Goal: Subscribe to service/newsletter

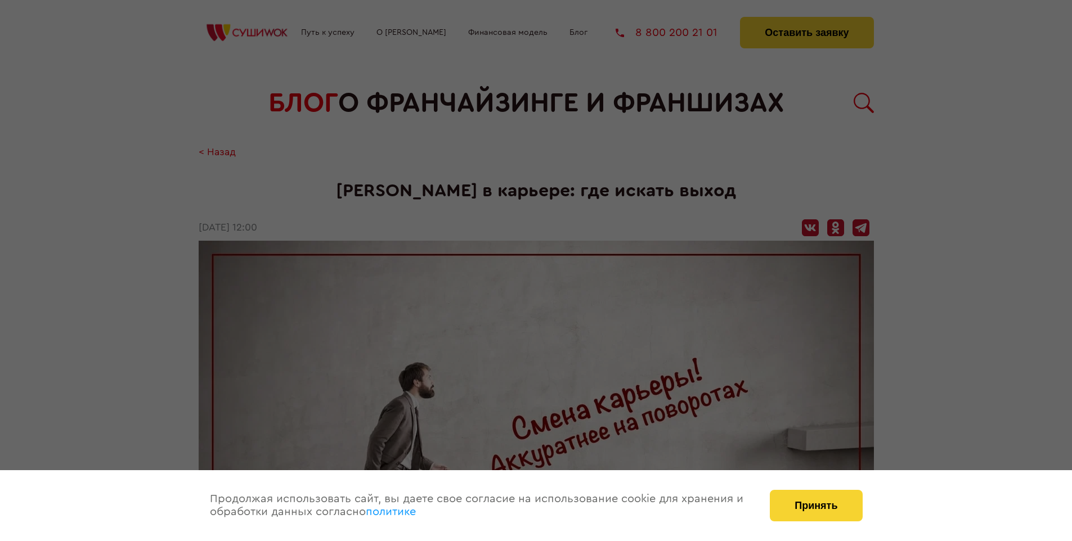
scroll to position [1133, 0]
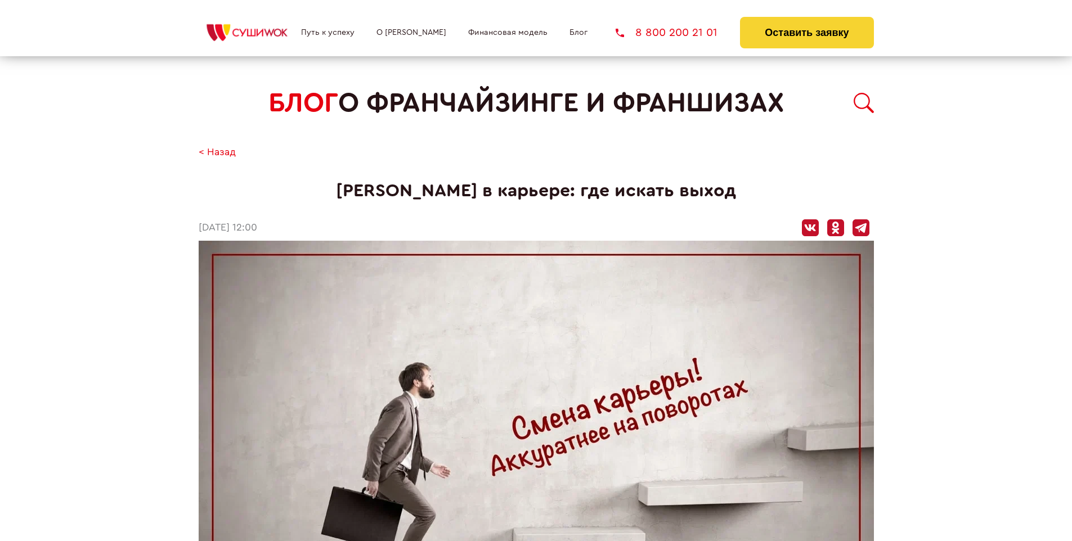
scroll to position [1133, 0]
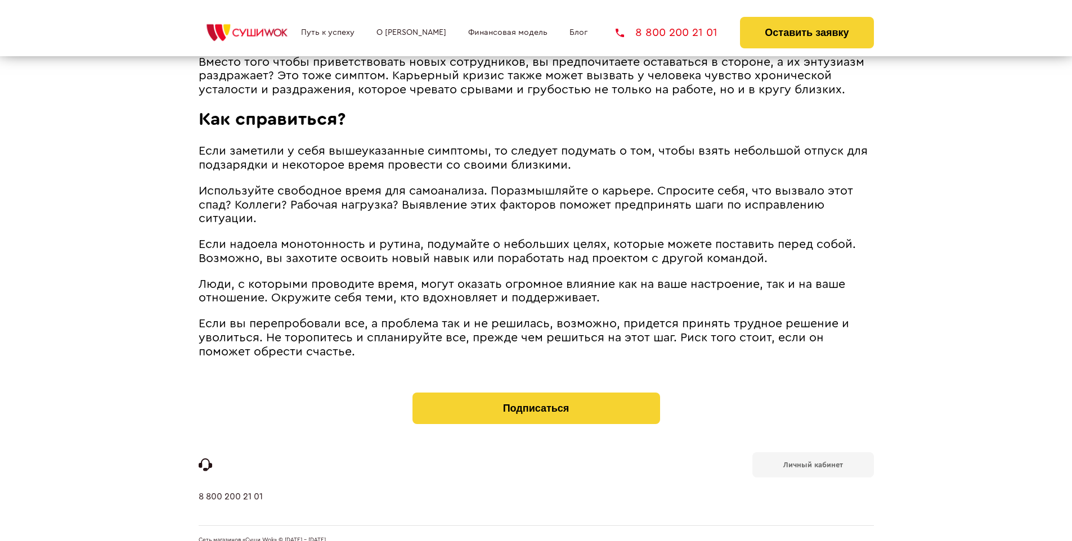
click at [813, 461] on b "Личный кабинет" at bounding box center [813, 464] width 60 height 7
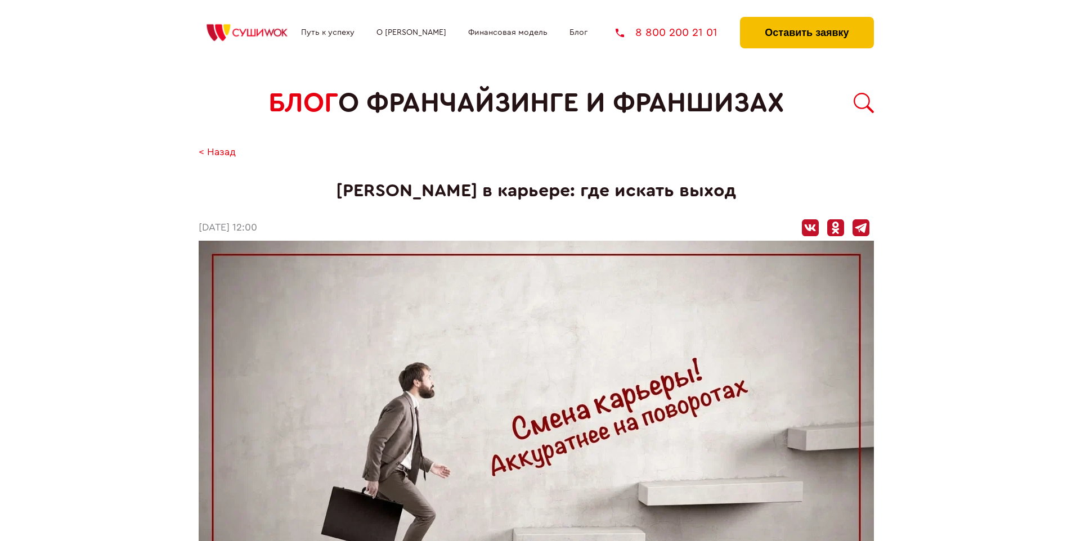
click at [806, 20] on button "Оставить заявку" at bounding box center [806, 33] width 133 height 32
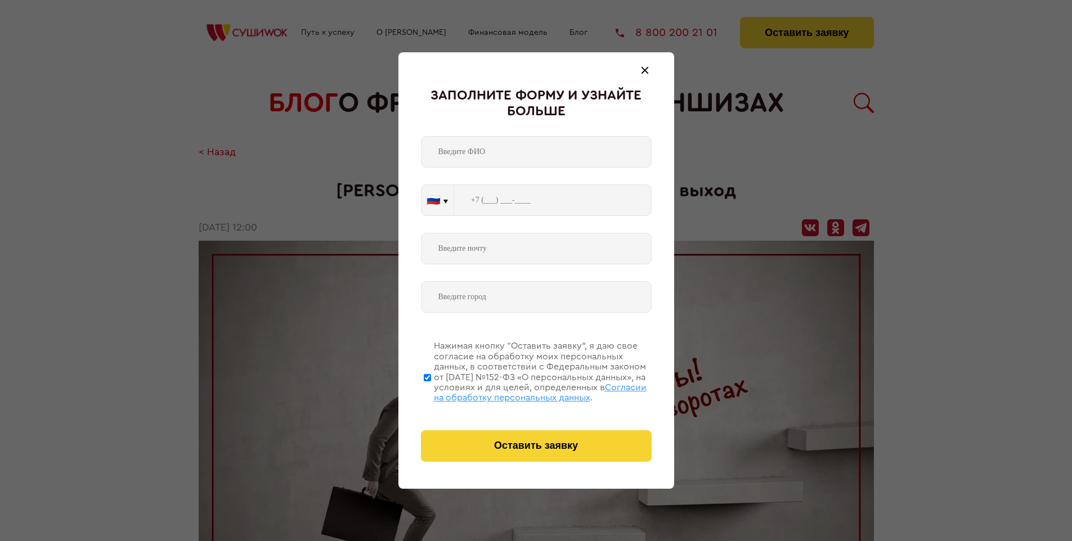
click at [522, 391] on span "Согласии на обработку персональных данных" at bounding box center [540, 392] width 213 height 19
click at [431, 391] on input "Нажимая кнопку “Оставить заявку”, я даю свое согласие на обработку моих персона…" at bounding box center [427, 378] width 7 height 90
checkbox input "false"
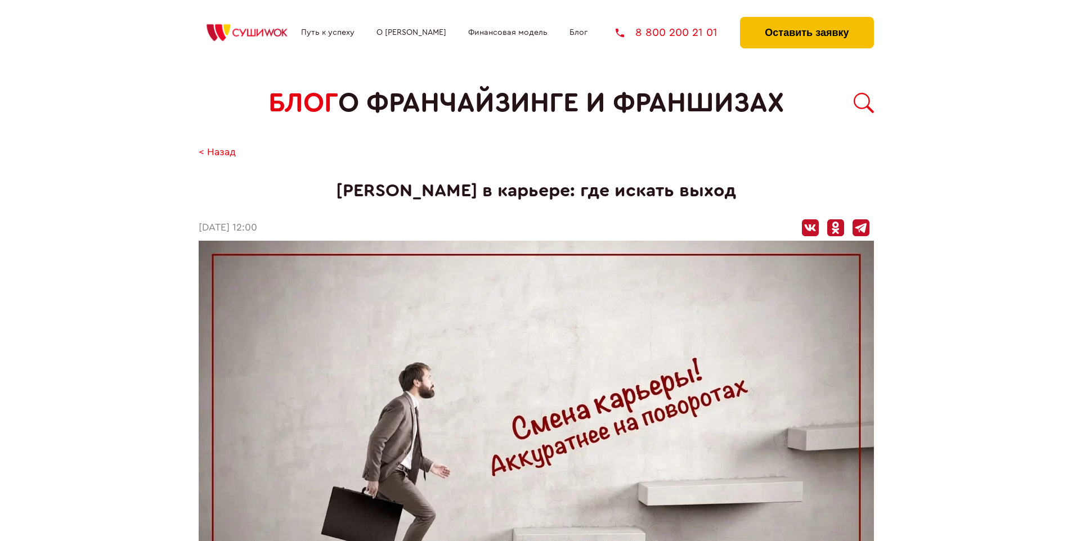
click at [806, 20] on button "Оставить заявку" at bounding box center [806, 33] width 133 height 32
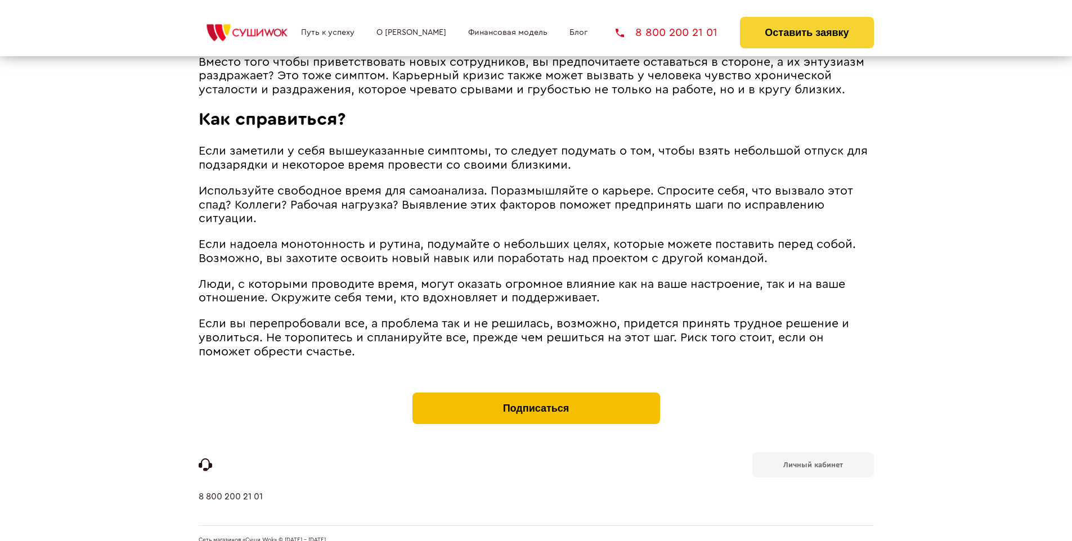
click at [536, 393] on button "Подписаться" at bounding box center [537, 409] width 248 height 32
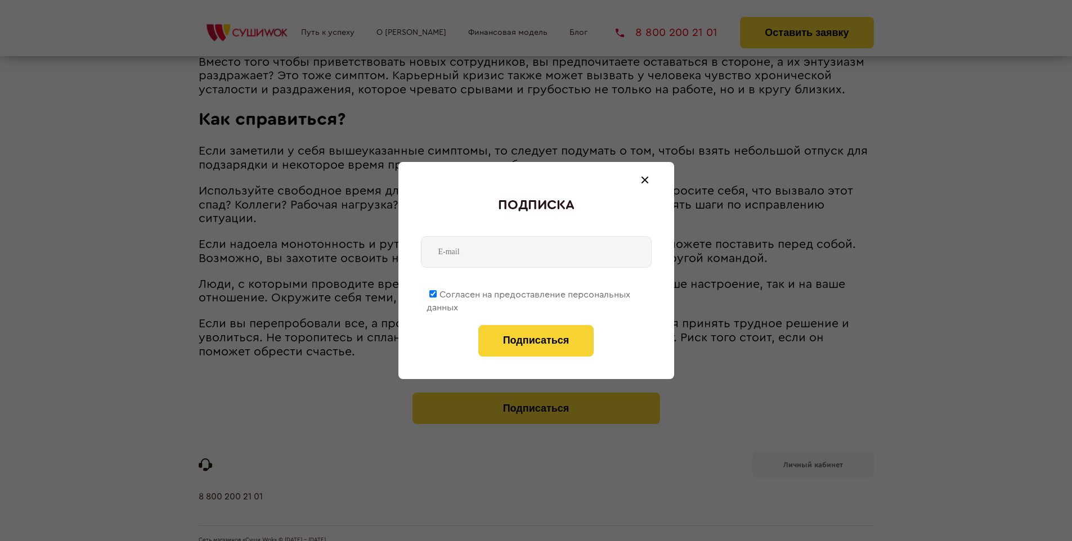
click at [529, 293] on span "Согласен на предоставление персональных данных" at bounding box center [529, 301] width 204 height 22
click at [437, 293] on input "Согласен на предоставление персональных данных" at bounding box center [432, 293] width 7 height 7
checkbox input "false"
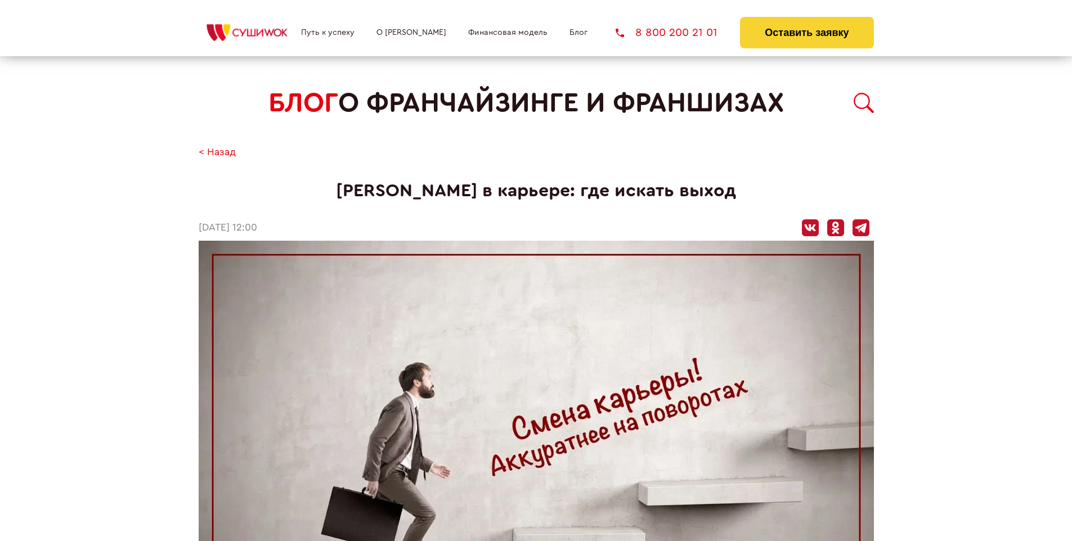
scroll to position [1133, 0]
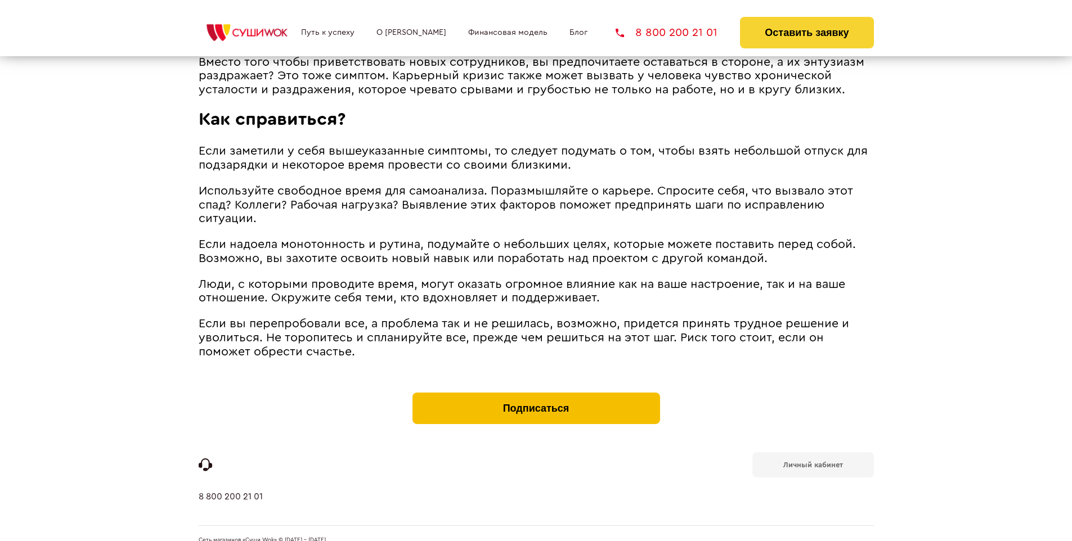
click at [536, 393] on button "Подписаться" at bounding box center [537, 409] width 248 height 32
